Goal: Check status

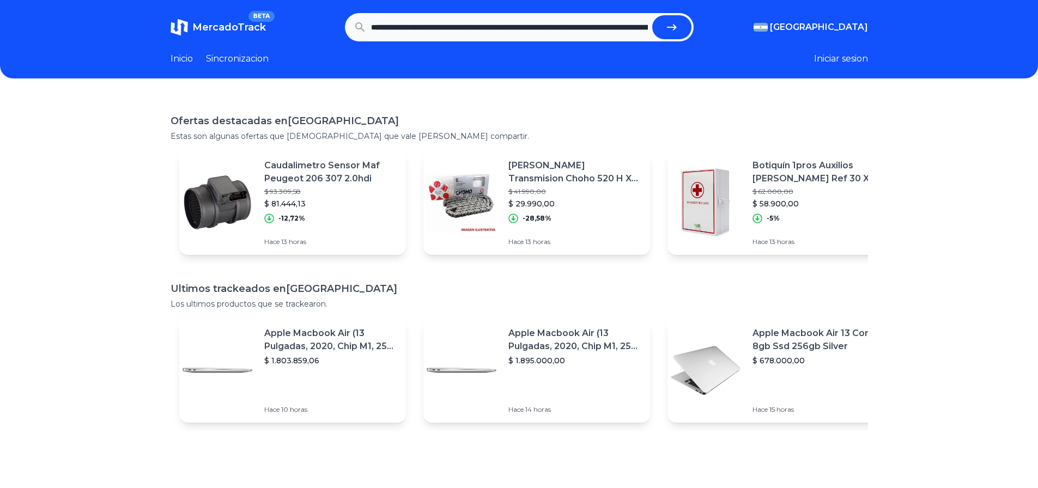
click at [677, 26] on icon "submit" at bounding box center [672, 27] width 10 height 7
type input "**********"
